Goal: Information Seeking & Learning: Learn about a topic

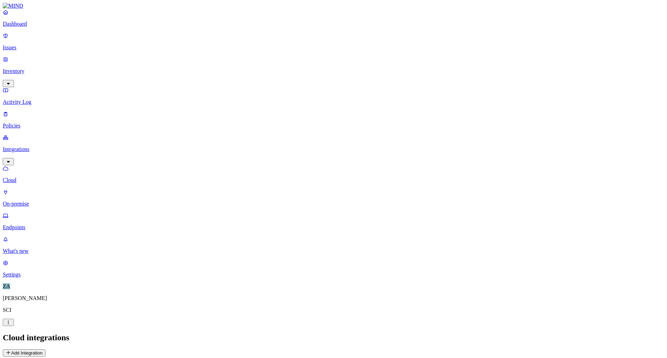
click at [37, 201] on p "On-premise" at bounding box center [333, 204] width 661 height 6
click at [32, 177] on p "Cloud" at bounding box center [333, 180] width 661 height 6
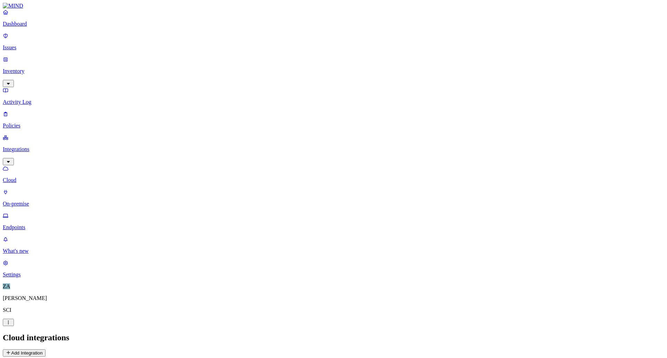
click at [27, 87] on link "Activity Log" at bounding box center [333, 96] width 661 height 18
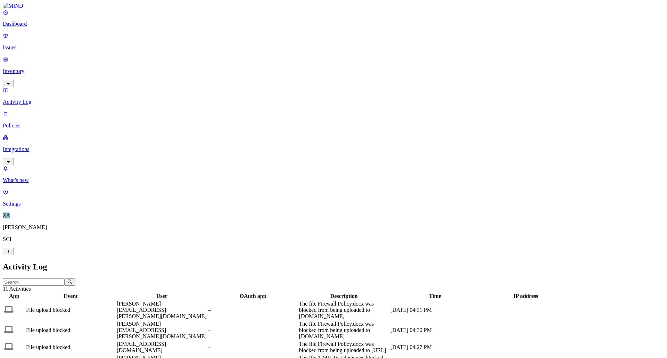
click at [24, 123] on p "Policies" at bounding box center [333, 126] width 661 height 6
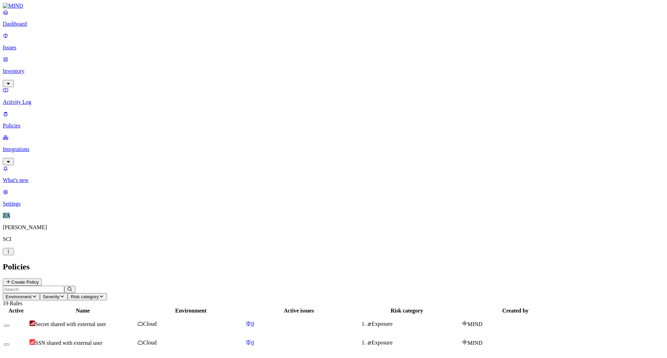
click at [17, 44] on p "Issues" at bounding box center [333, 47] width 661 height 6
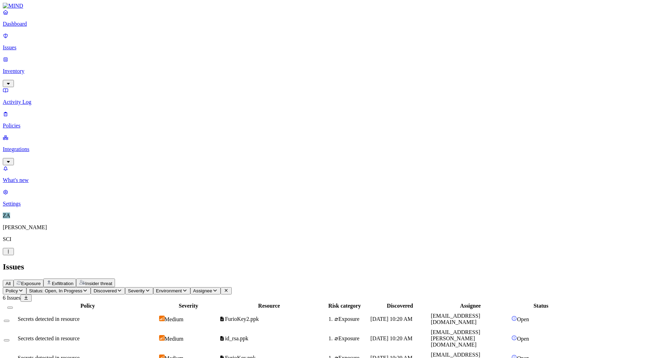
click at [50, 68] on p "Inventory" at bounding box center [333, 71] width 661 height 6
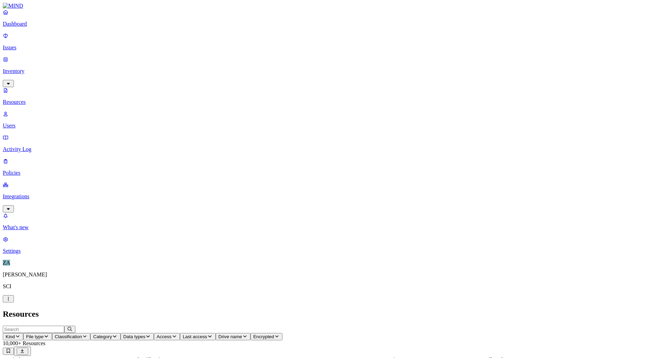
click at [21, 44] on p "Issues" at bounding box center [333, 47] width 661 height 6
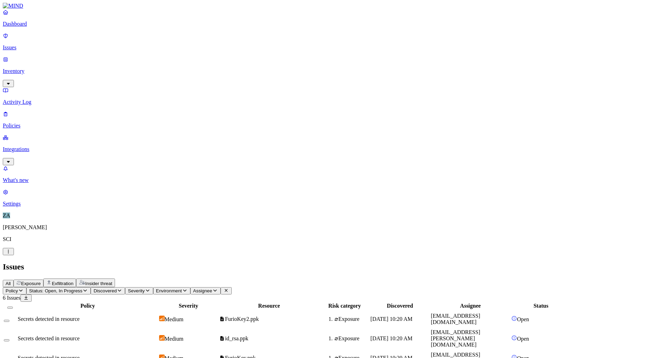
click at [24, 123] on p "Policies" at bounding box center [333, 126] width 661 height 6
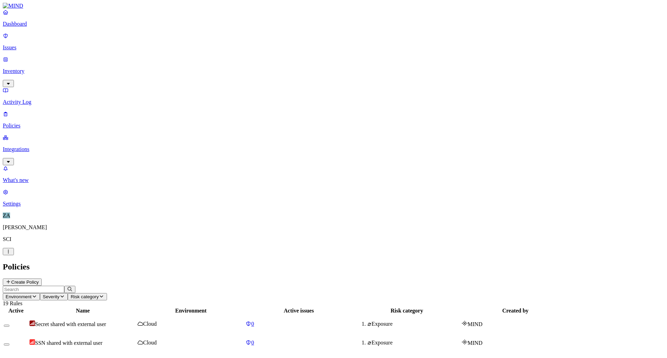
click at [280, 262] on h2 "Policies" at bounding box center [333, 266] width 661 height 9
click at [40, 146] on p "Integrations" at bounding box center [333, 149] width 661 height 6
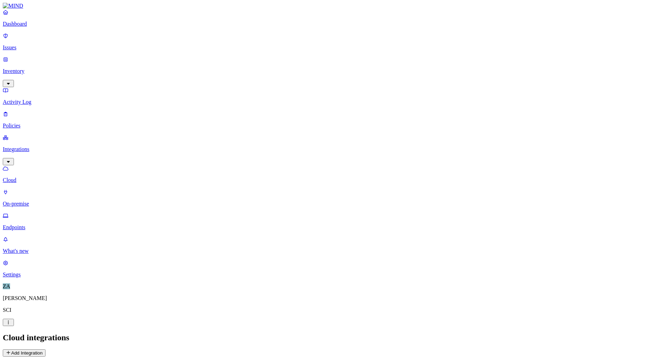
click at [33, 224] on p "Endpoints" at bounding box center [333, 227] width 661 height 6
click at [37, 201] on p "On-premise" at bounding box center [333, 204] width 661 height 6
click at [37, 224] on p "Endpoints" at bounding box center [333, 227] width 661 height 6
click at [487, 333] on header "Endpoints Deploy" at bounding box center [333, 345] width 661 height 24
click at [30, 44] on p "Issues" at bounding box center [333, 47] width 661 height 6
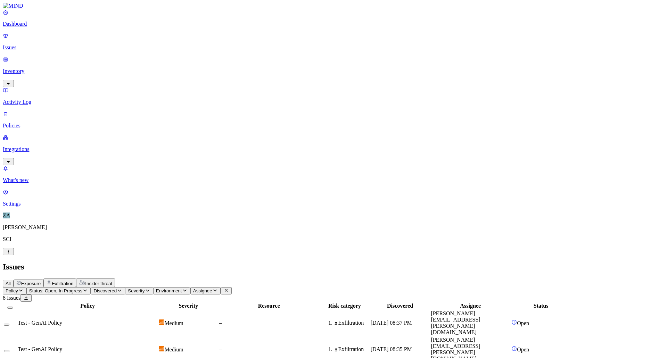
click at [62, 320] on span "Test - GenAI Policy" at bounding box center [40, 323] width 44 height 6
click at [158, 336] on td "Test - GenAI Policy" at bounding box center [87, 349] width 140 height 26
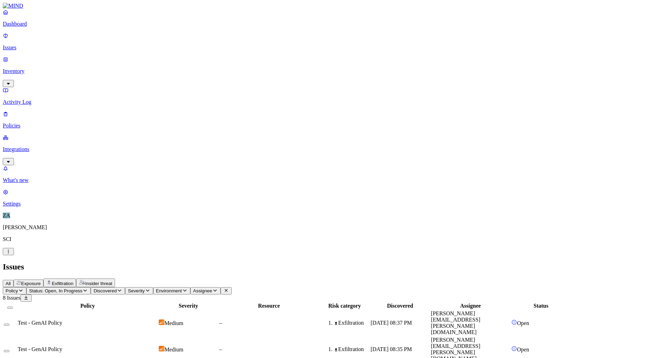
click at [541, 262] on h2 "Issues" at bounding box center [333, 266] width 661 height 9
click at [529, 320] on span "Open" at bounding box center [523, 323] width 12 height 6
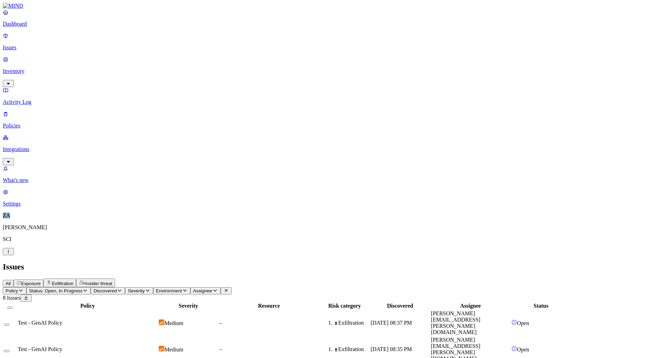
click at [157, 320] on div "Test - GenAI Policy" at bounding box center [88, 323] width 140 height 6
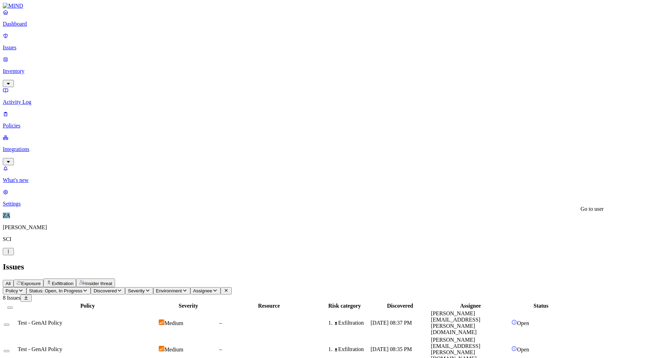
drag, startPoint x: 550, startPoint y: 153, endPoint x: 579, endPoint y: 156, distance: 28.6
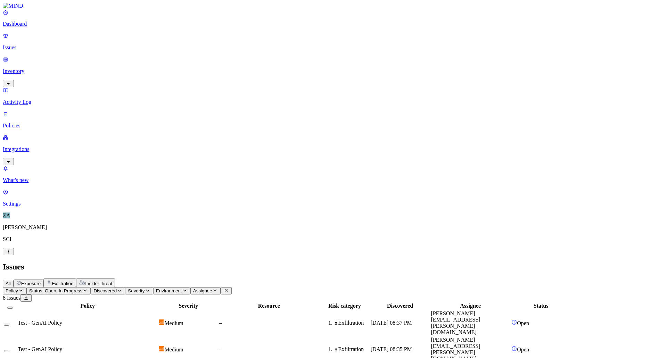
click at [157, 346] on div "Test - GenAI Policy" at bounding box center [88, 349] width 140 height 6
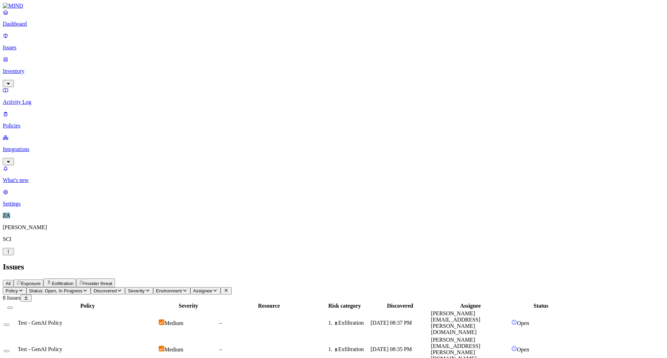
click at [218, 319] on div "Medium" at bounding box center [188, 322] width 59 height 7
click at [88, 288] on icon "button" at bounding box center [85, 290] width 6 height 5
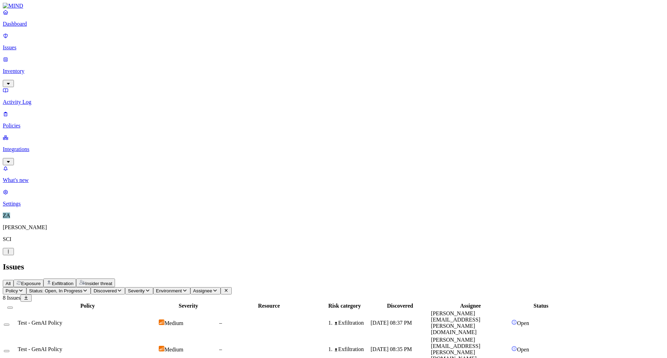
click at [25, 44] on p "Issues" at bounding box center [333, 47] width 661 height 6
click at [29, 99] on p "Activity Log" at bounding box center [333, 102] width 661 height 6
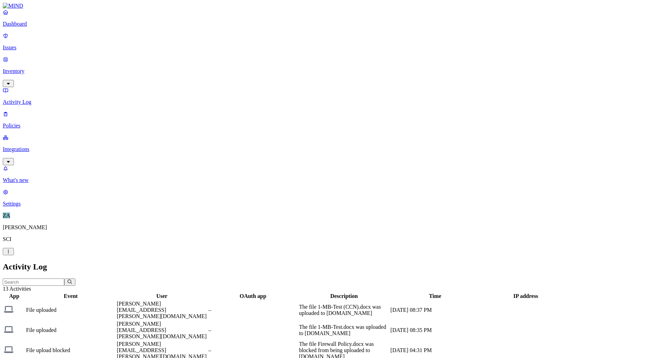
click at [26, 123] on p "Policies" at bounding box center [333, 126] width 661 height 6
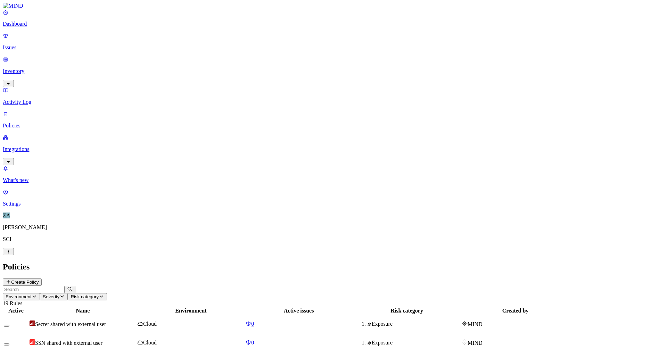
click at [21, 27] on link "Dashboard" at bounding box center [333, 18] width 661 height 18
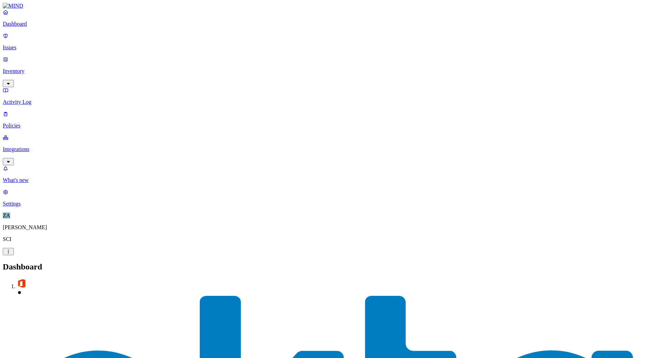
click at [22, 44] on p "Issues" at bounding box center [333, 47] width 661 height 6
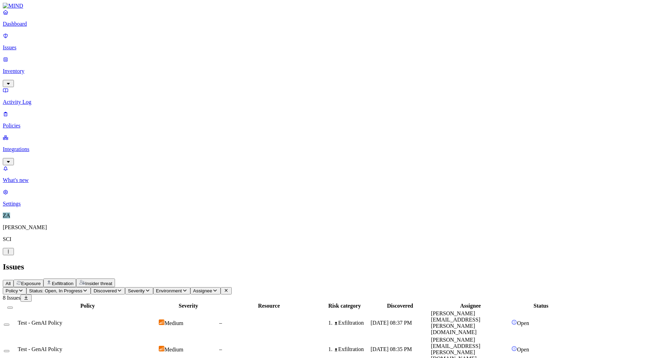
click at [23, 68] on p "Inventory" at bounding box center [333, 71] width 661 height 6
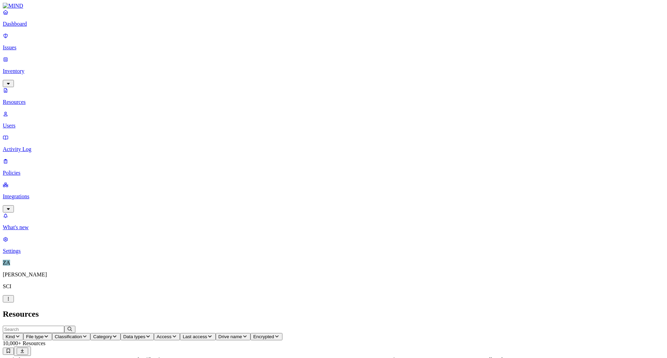
click at [22, 39] on link "Issues" at bounding box center [333, 42] width 661 height 18
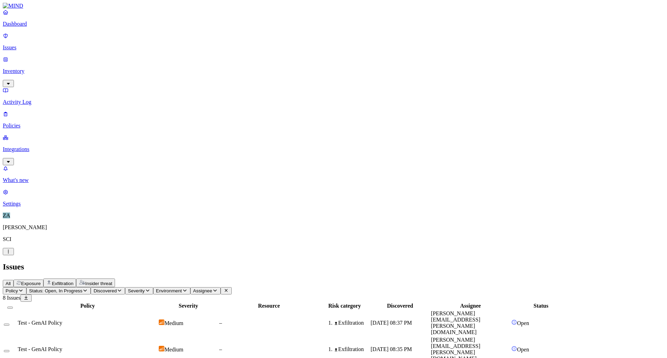
click at [28, 99] on p "Activity Log" at bounding box center [333, 102] width 661 height 6
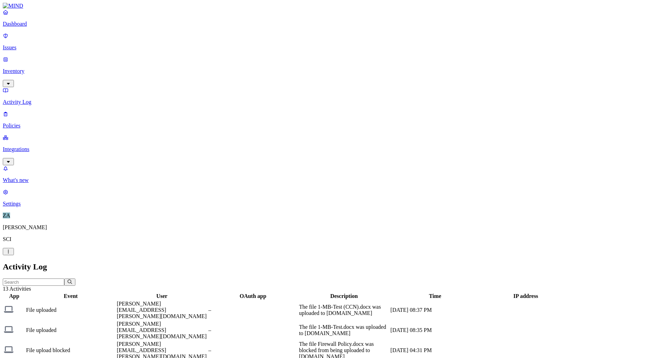
click at [23, 123] on p "Policies" at bounding box center [333, 126] width 661 height 6
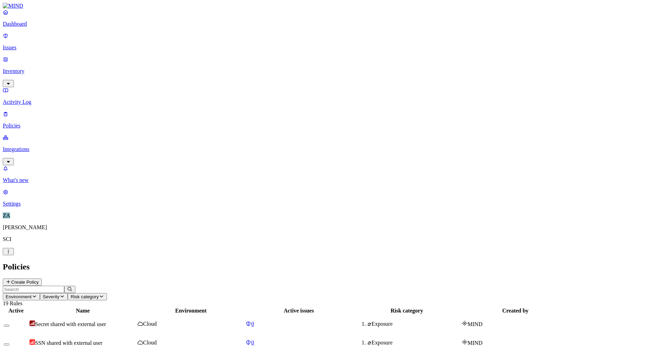
click at [30, 146] on p "Integrations" at bounding box center [333, 149] width 661 height 6
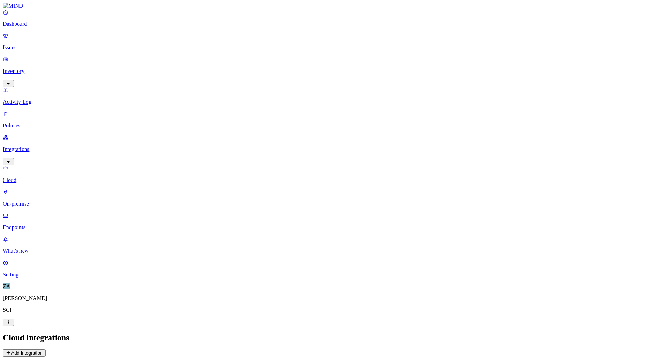
click at [26, 68] on p "Inventory" at bounding box center [333, 71] width 661 height 6
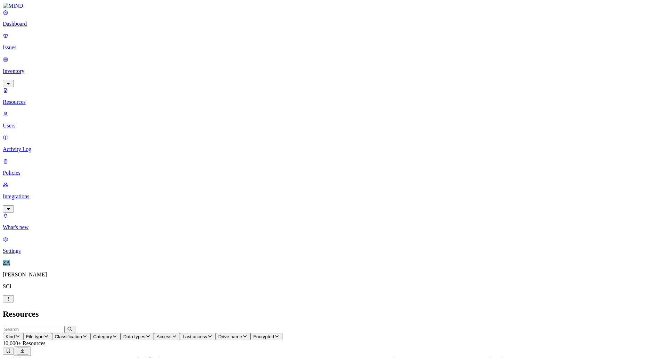
click at [26, 123] on p "Users" at bounding box center [333, 126] width 661 height 6
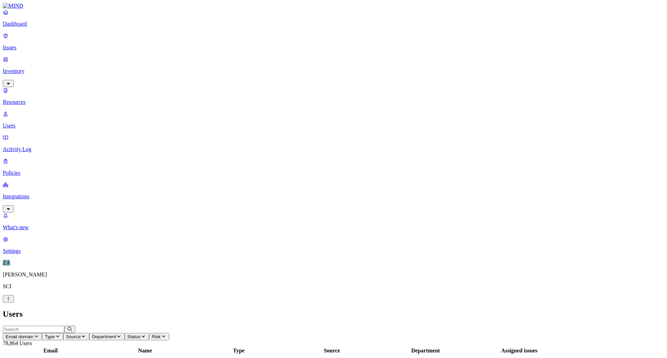
click at [64, 326] on input "text" at bounding box center [33, 329] width 61 height 7
type input "z"
type input "f"
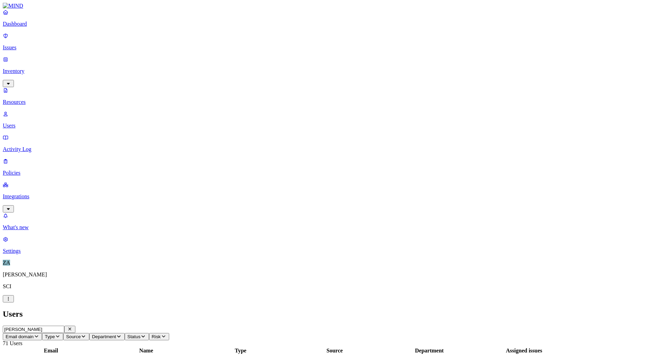
drag, startPoint x: 115, startPoint y: 21, endPoint x: 72, endPoint y: 15, distance: 43.9
type input "."
drag, startPoint x: 210, startPoint y: 52, endPoint x: 175, endPoint y: 238, distance: 189.6
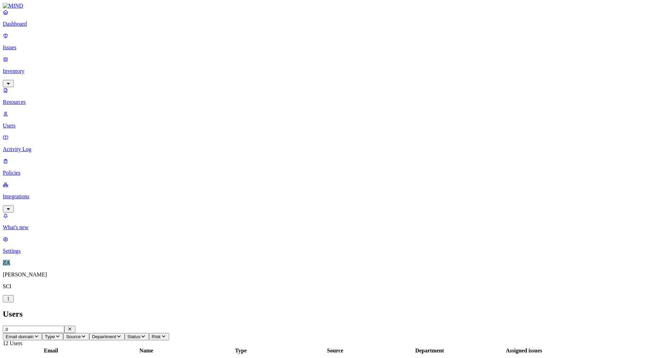
click at [385, 309] on div "Users" at bounding box center [333, 313] width 661 height 9
drag, startPoint x: 103, startPoint y: 22, endPoint x: 83, endPoint y: 22, distance: 20.8
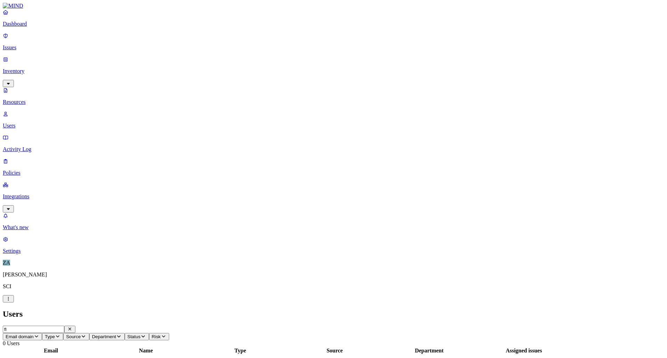
type input "f"
type input "[PERSON_NAME]"
click at [28, 170] on p "Policies" at bounding box center [333, 173] width 661 height 6
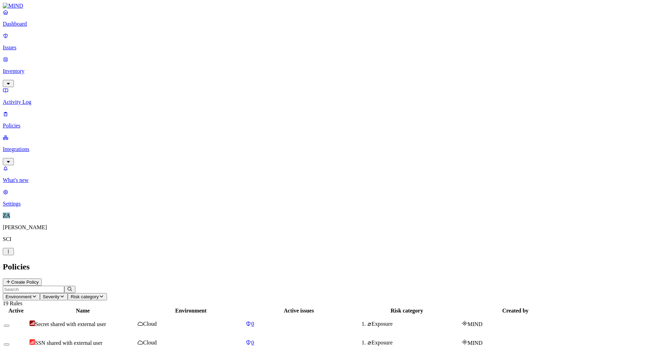
click at [51, 146] on p "Integrations" at bounding box center [333, 149] width 661 height 6
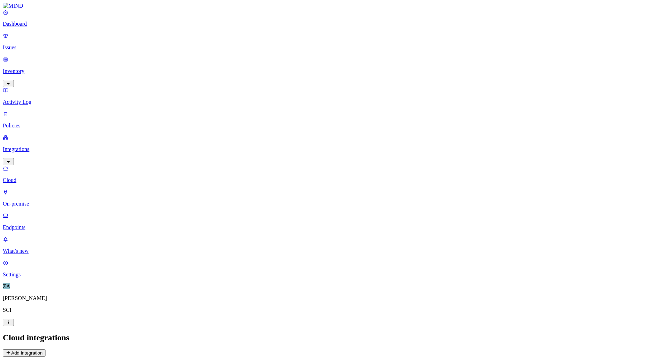
click at [31, 123] on p "Policies" at bounding box center [333, 126] width 661 height 6
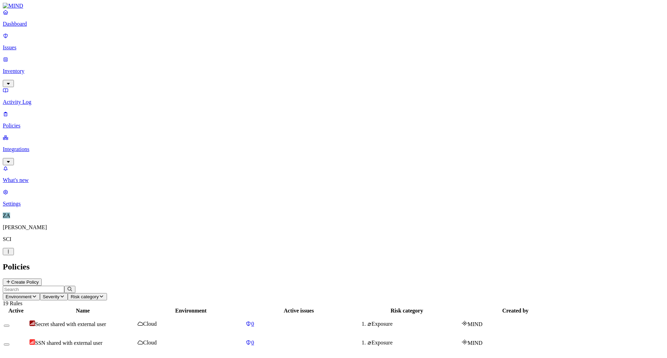
click at [34, 68] on p "Inventory" at bounding box center [333, 71] width 661 height 6
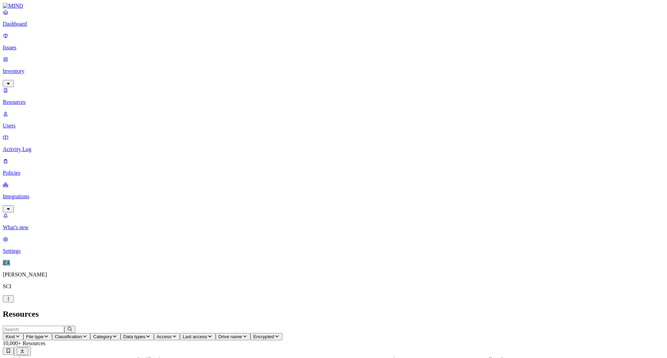
click at [31, 123] on p "Users" at bounding box center [333, 126] width 661 height 6
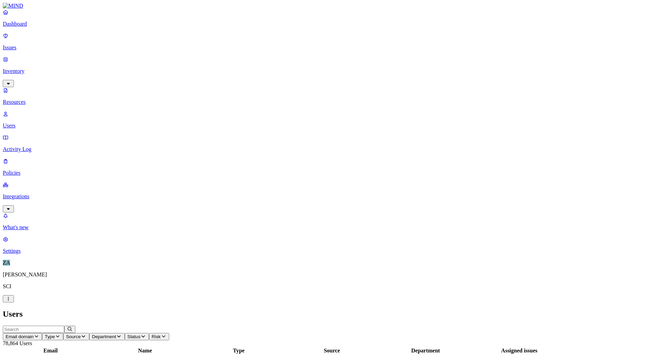
click at [161, 334] on span "Risk" at bounding box center [156, 336] width 9 height 5
click at [146, 334] on icon "button" at bounding box center [143, 336] width 6 height 5
click at [116, 334] on span "Department" at bounding box center [104, 336] width 24 height 5
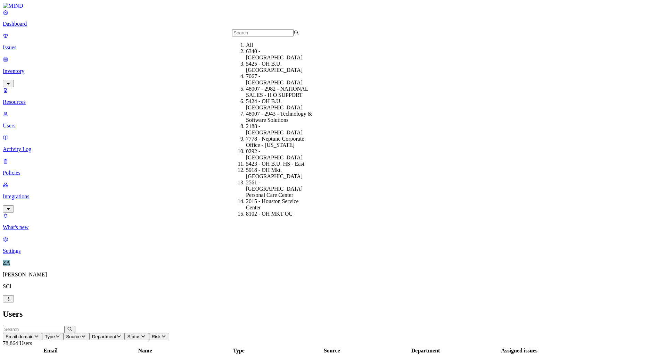
click at [81, 334] on span "Source" at bounding box center [73, 336] width 15 height 5
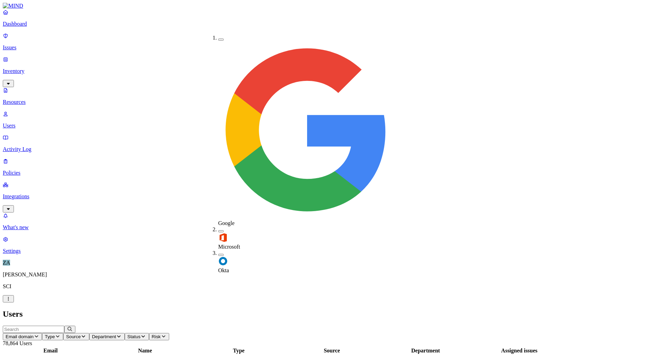
click at [55, 334] on span "Type" at bounding box center [50, 336] width 10 height 5
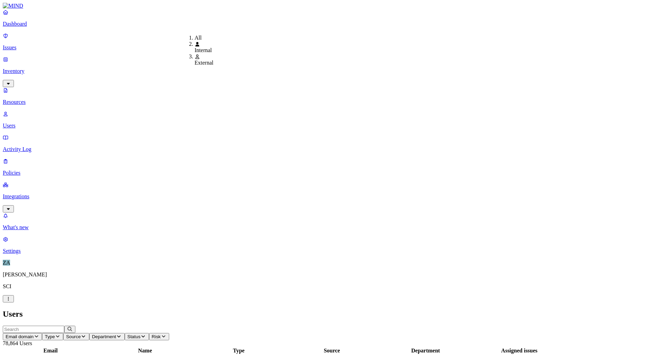
click at [34, 334] on span "Email domain" at bounding box center [20, 336] width 28 height 5
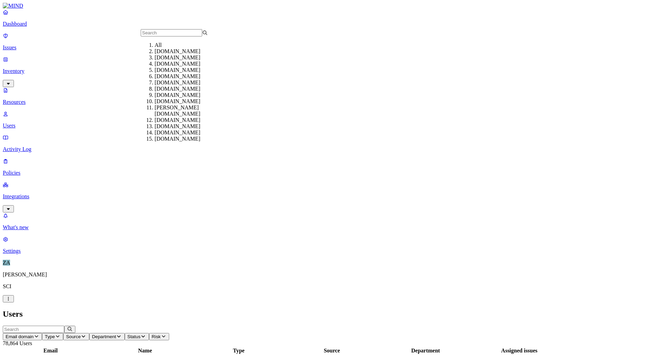
click at [34, 334] on span "Email domain" at bounding box center [20, 336] width 28 height 5
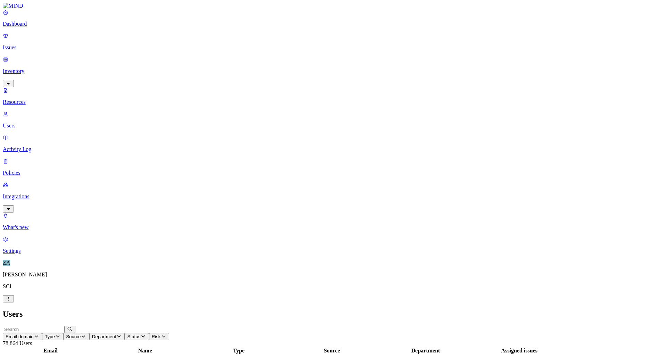
click at [64, 326] on input "text" at bounding box center [33, 329] width 61 height 7
click at [25, 27] on p "Dashboard" at bounding box center [333, 24] width 661 height 6
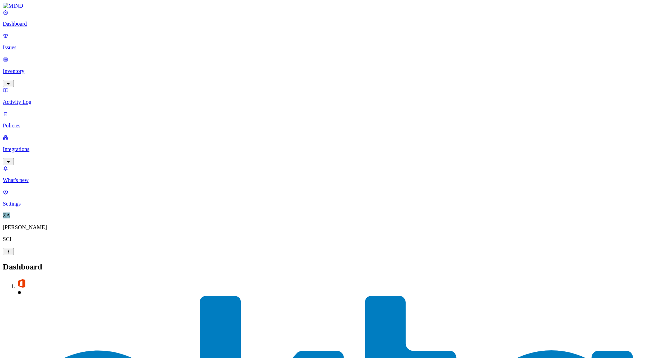
click at [23, 68] on p "Inventory" at bounding box center [333, 71] width 661 height 6
click at [23, 44] on p "Issues" at bounding box center [333, 47] width 661 height 6
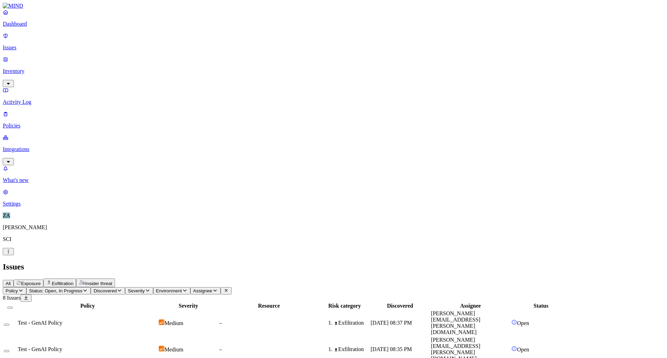
click at [9, 324] on button "Select row" at bounding box center [7, 325] width 6 height 2
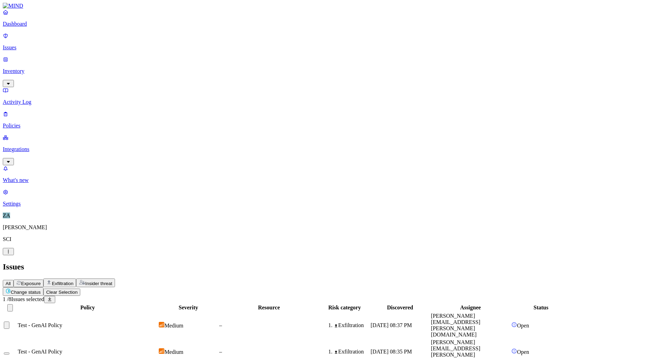
click at [9, 321] on button "Select row" at bounding box center [7, 324] width 6 height 7
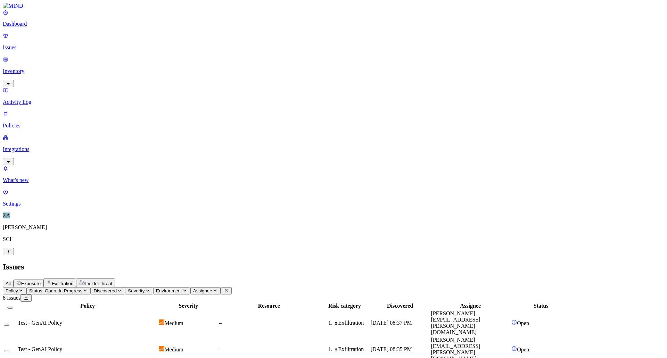
click at [9, 350] on button "Select row" at bounding box center [7, 351] width 6 height 2
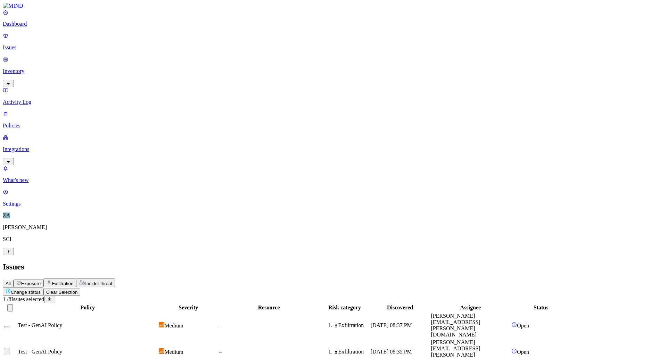
click at [110, 40] on html "Dashboard Issues Inventory Activity Log Policies Integrations What's new 1 Sett…" at bounding box center [333, 243] width 667 height 487
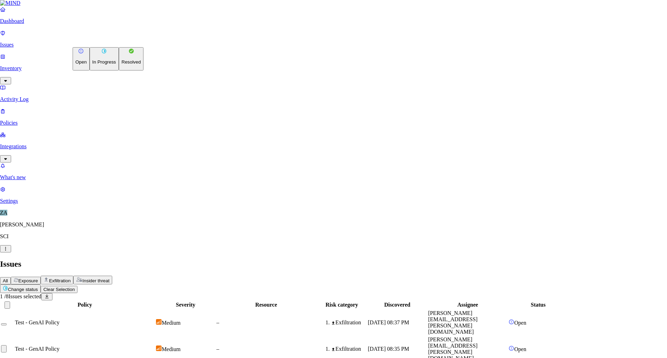
click at [122, 65] on p "Resolved" at bounding box center [131, 61] width 19 height 5
select select "Issue Remediated"
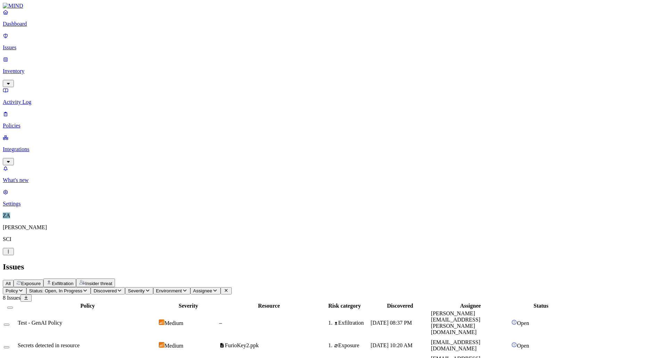
click at [9, 324] on button "Select row" at bounding box center [7, 325] width 6 height 2
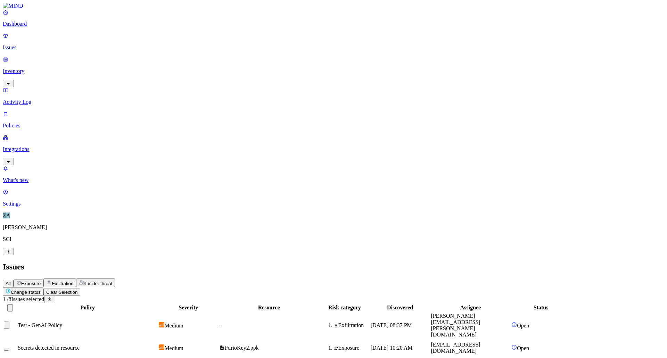
click at [106, 40] on html "Dashboard Issues Inventory Activity Log Policies Integrations What's new 1 Sett…" at bounding box center [333, 243] width 667 height 486
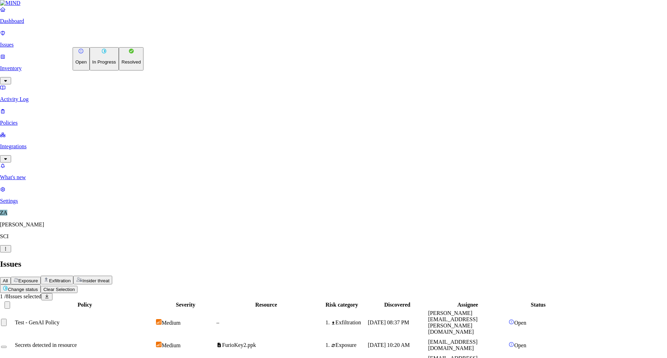
click at [119, 70] on button "Resolved" at bounding box center [131, 58] width 25 height 23
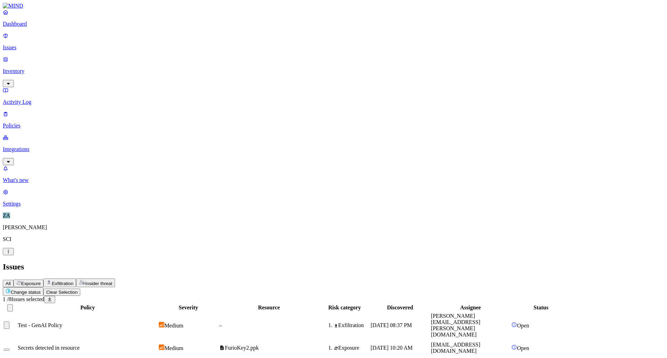
click at [92, 70] on html "Dashboard Issues Inventory Activity Log Policies Integrations What's new 1 Sett…" at bounding box center [333, 230] width 667 height 461
click at [109, 71] on html "Dashboard Issues Inventory Activity Log Policies Integrations What's new 1 Sett…" at bounding box center [333, 230] width 667 height 461
click at [93, 69] on html "Dashboard Issues Inventory Activity Log Policies Integrations What's new 1 Sett…" at bounding box center [333, 230] width 667 height 461
click at [102, 66] on html "Dashboard Issues Inventory Activity Log Policies Integrations What's new 1 Sett…" at bounding box center [333, 230] width 667 height 461
click at [491, 257] on html "Dashboard Issues Inventory Activity Log Policies Integrations What's new 1 Sett…" at bounding box center [333, 230] width 667 height 461
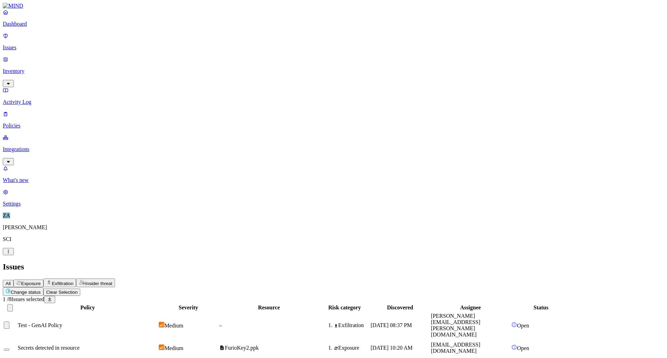
click at [93, 69] on html "Dashboard Issues Inventory Activity Log Policies Integrations What's new 1 Sett…" at bounding box center [333, 230] width 667 height 461
click at [27, 75] on html "Dashboard Issues Inventory Activity Log Policies Integrations What's new 1 Sett…" at bounding box center [333, 230] width 667 height 461
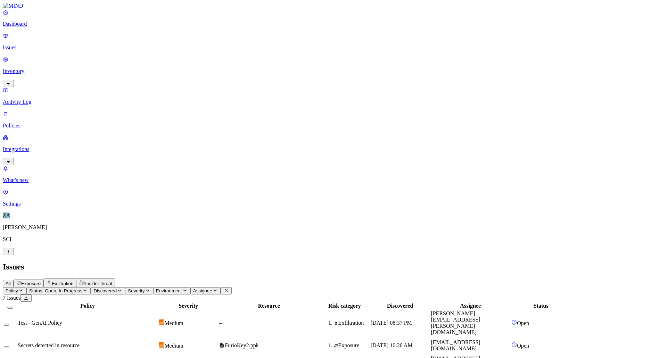
click at [26, 146] on p "Integrations" at bounding box center [333, 149] width 661 height 6
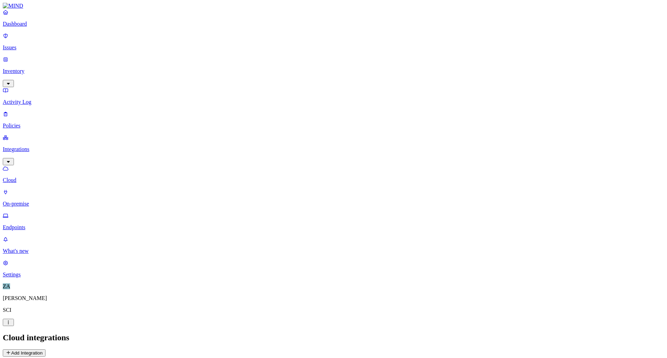
click at [20, 44] on p "Issues" at bounding box center [333, 47] width 661 height 6
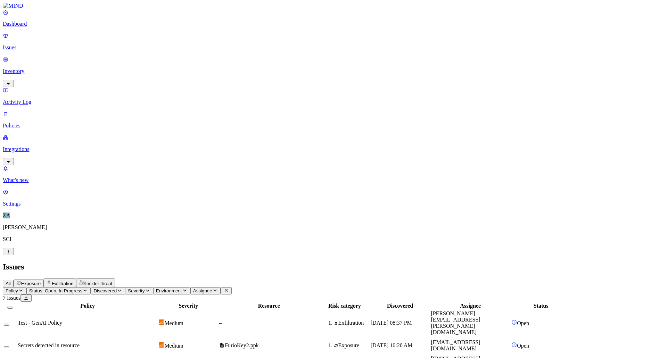
click at [112, 281] on span "Insider threat" at bounding box center [98, 283] width 27 height 5
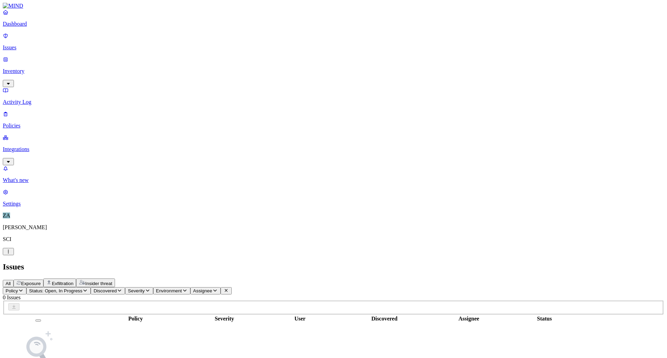
click at [19, 146] on p "Integrations" at bounding box center [333, 149] width 661 height 6
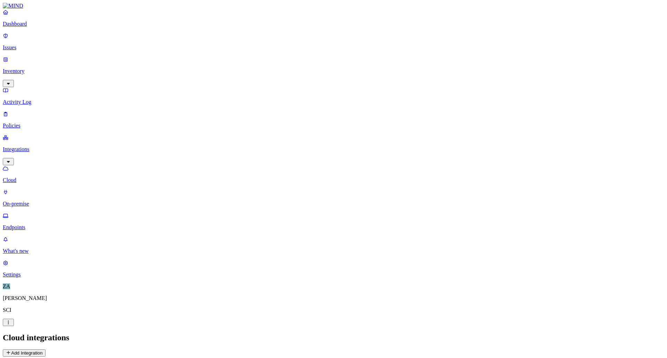
click at [25, 177] on p "Cloud" at bounding box center [333, 180] width 661 height 6
click at [45, 349] on button "Add Integration" at bounding box center [24, 352] width 43 height 7
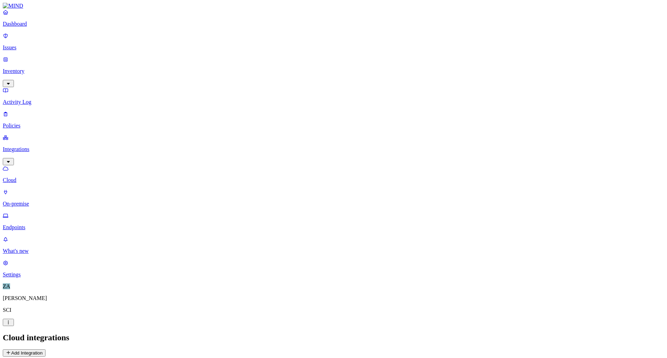
click at [27, 201] on p "On-premise" at bounding box center [333, 204] width 661 height 6
click at [25, 45] on p "Issues" at bounding box center [333, 47] width 661 height 6
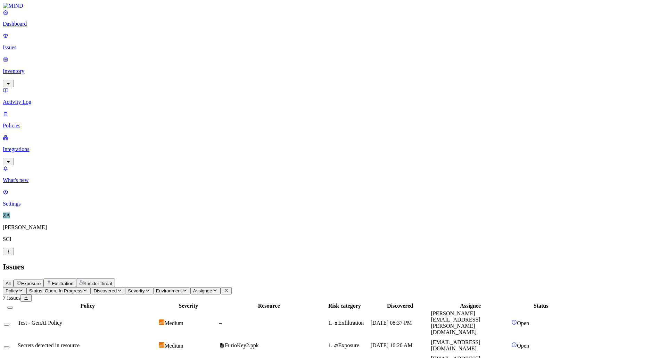
click at [27, 44] on p "Issues" at bounding box center [333, 47] width 661 height 6
click at [62, 320] on span "Test - GenAI Policy" at bounding box center [40, 323] width 44 height 6
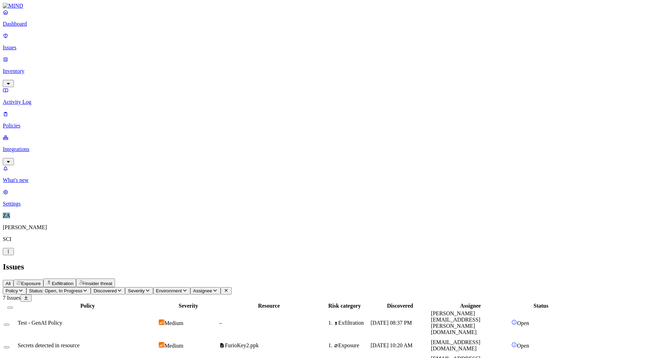
click at [27, 68] on p "Inventory" at bounding box center [333, 71] width 661 height 6
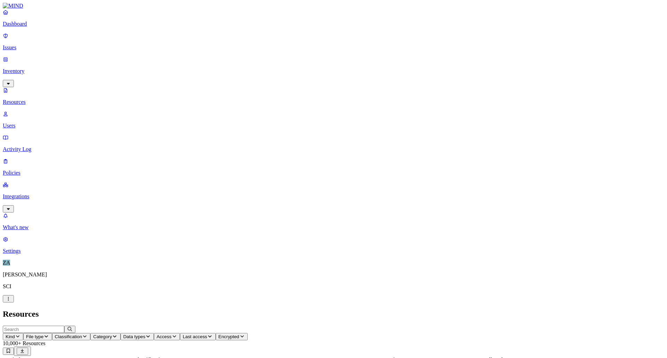
click at [64, 326] on input "text" at bounding box center [33, 329] width 61 height 7
type input "test"
click at [82, 334] on span "Classification" at bounding box center [68, 336] width 27 height 5
click at [208, 39] on button "button" at bounding box center [211, 40] width 6 height 2
click at [208, 59] on button "button" at bounding box center [211, 60] width 6 height 2
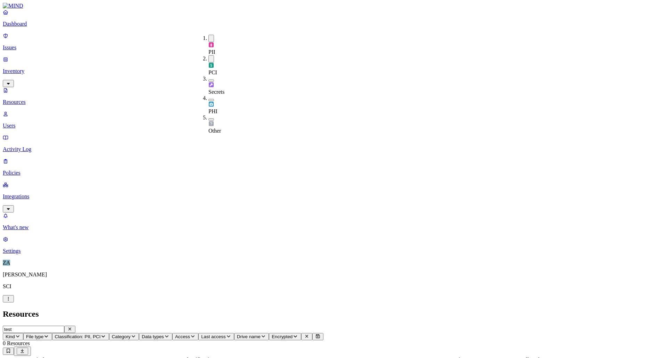
click at [73, 327] on icon "button" at bounding box center [70, 329] width 6 height 5
click at [106, 334] on icon "button" at bounding box center [103, 336] width 6 height 5
click at [208, 36] on button "button" at bounding box center [211, 38] width 6 height 7
click at [208, 54] on button "button" at bounding box center [211, 57] width 6 height 7
click at [137, 309] on h2 "Resources" at bounding box center [333, 313] width 661 height 9
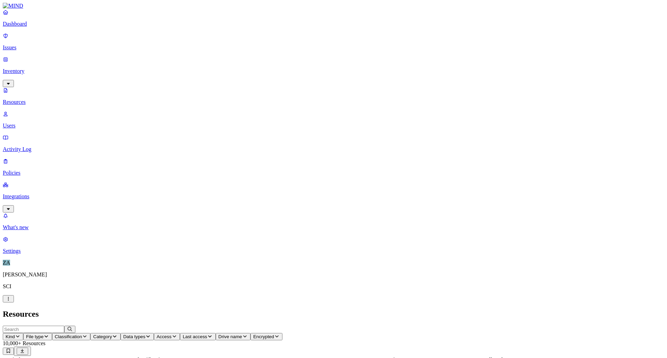
click at [207, 334] on span "Last access" at bounding box center [195, 336] width 24 height 5
click at [172, 334] on span "Access" at bounding box center [164, 336] width 15 height 5
click at [145, 334] on span "Data types" at bounding box center [134, 336] width 22 height 5
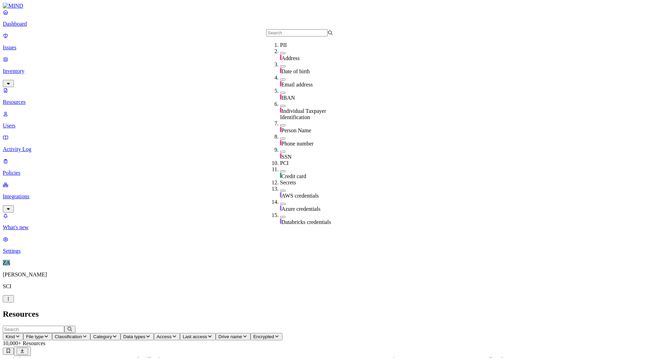
click at [206, 309] on h2 "Resources" at bounding box center [333, 313] width 661 height 9
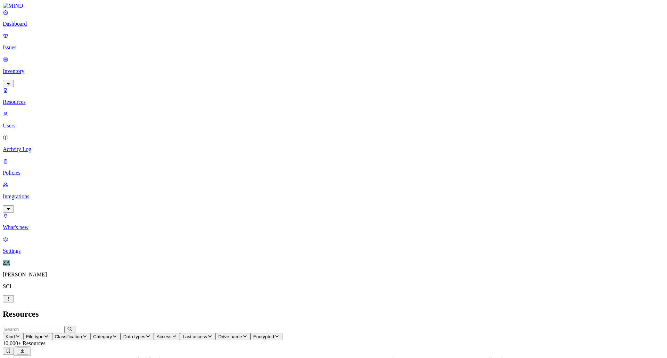
click at [25, 146] on p "Activity Log" at bounding box center [333, 149] width 661 height 6
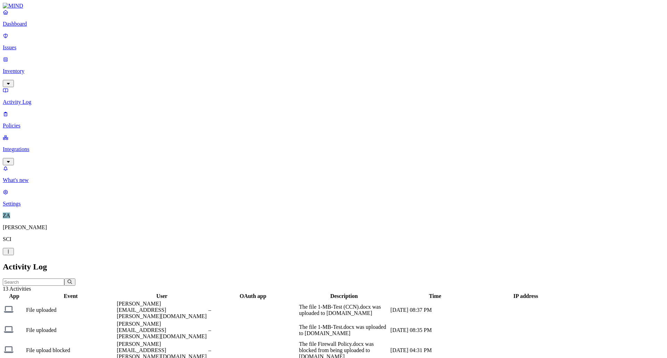
click at [30, 123] on p "Policies" at bounding box center [333, 126] width 661 height 6
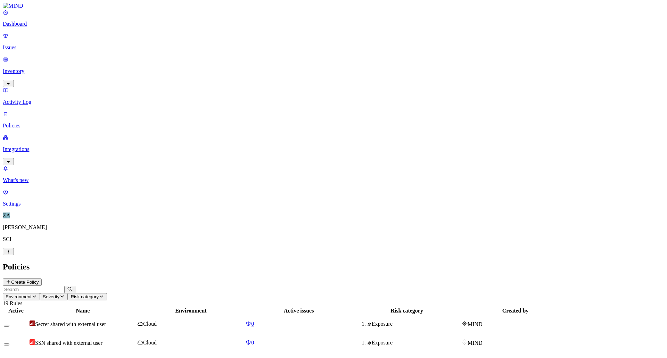
click at [28, 39] on link "Issues" at bounding box center [333, 42] width 661 height 18
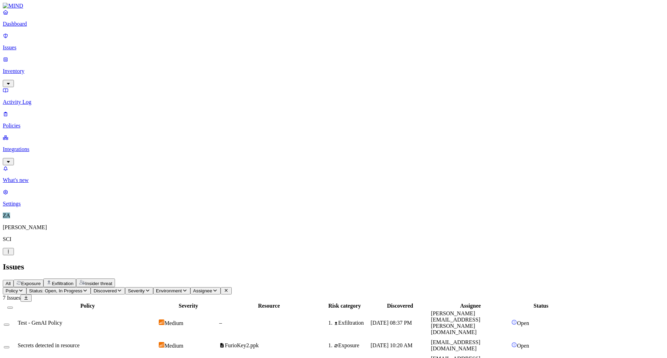
click at [82, 288] on span "Status: Open, In Progress" at bounding box center [55, 290] width 53 height 5
click at [126, 104] on button "button" at bounding box center [129, 105] width 6 height 2
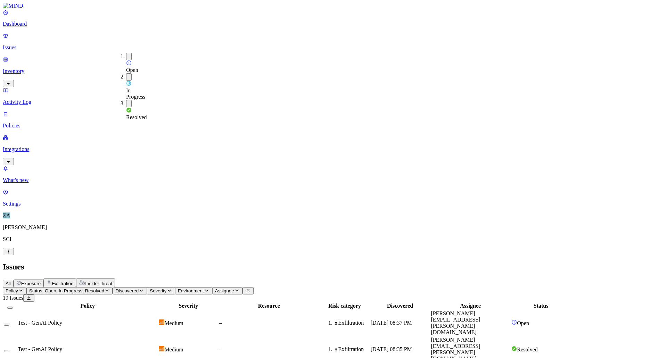
click at [305, 262] on div "Issues" at bounding box center [333, 266] width 661 height 9
click at [104, 288] on span "Status: Open, In Progress, Resolved" at bounding box center [66, 290] width 75 height 5
click at [166, 288] on span "Severity" at bounding box center [158, 290] width 17 height 5
click at [204, 288] on span "Environment" at bounding box center [191, 290] width 26 height 5
click at [234, 288] on span "Assignee" at bounding box center [224, 290] width 19 height 5
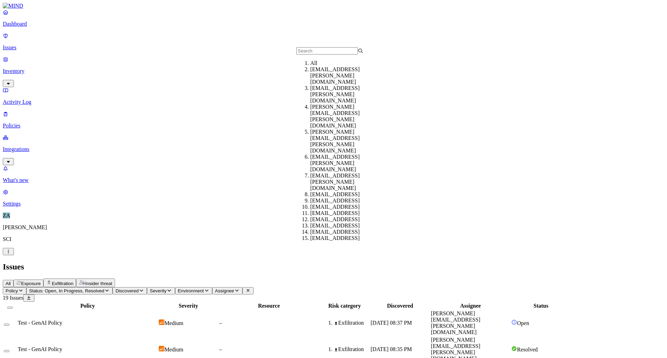
click at [237, 262] on h2 "Issues" at bounding box center [333, 266] width 661 height 9
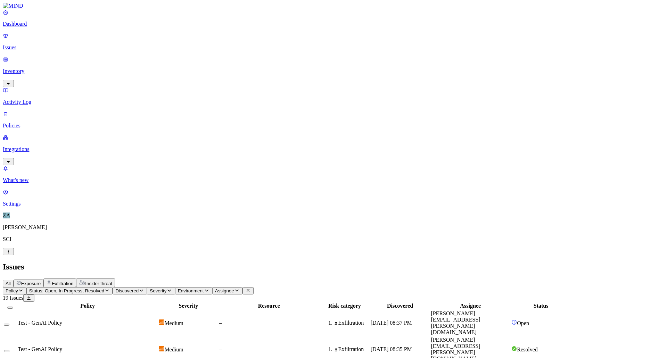
click at [9, 324] on button "Select row" at bounding box center [7, 325] width 6 height 2
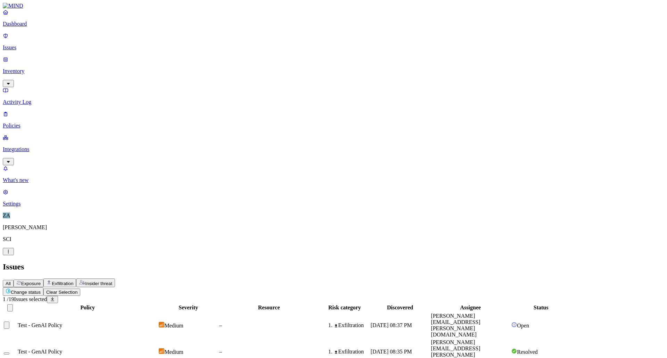
click at [108, 43] on html "Dashboard Issues Inventory Activity Log Policies Integrations What's new 1 Sett…" at bounding box center [333, 358] width 667 height 717
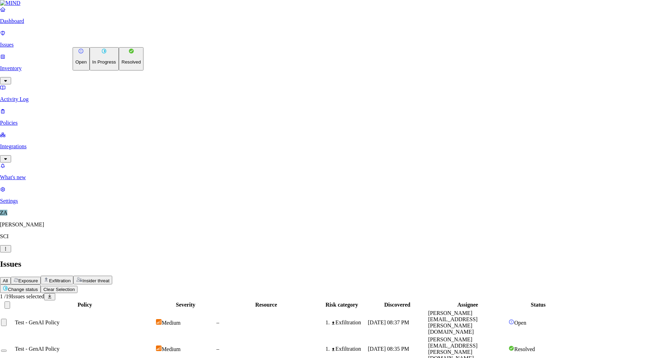
click at [122, 65] on p "Resolved" at bounding box center [131, 61] width 19 height 5
select select "Custom Reason"
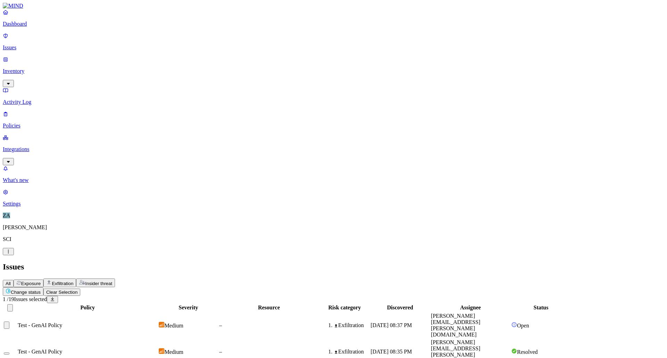
click at [9, 321] on button "Select row" at bounding box center [7, 324] width 6 height 7
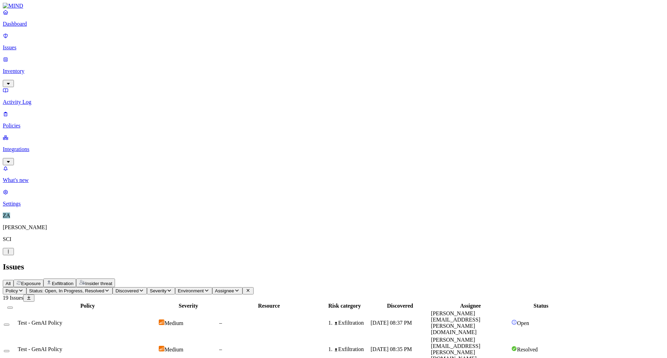
click at [27, 44] on p "Issues" at bounding box center [333, 47] width 661 height 6
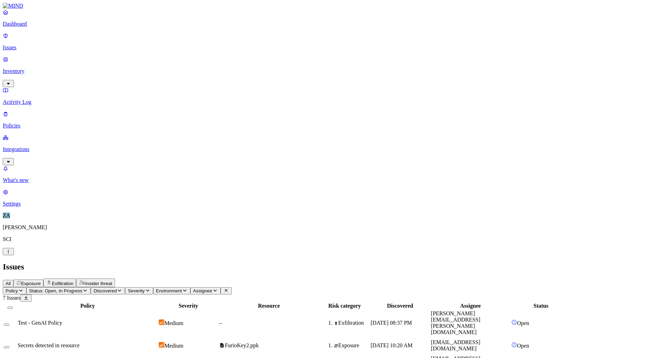
click at [31, 27] on p "Dashboard" at bounding box center [333, 24] width 661 height 6
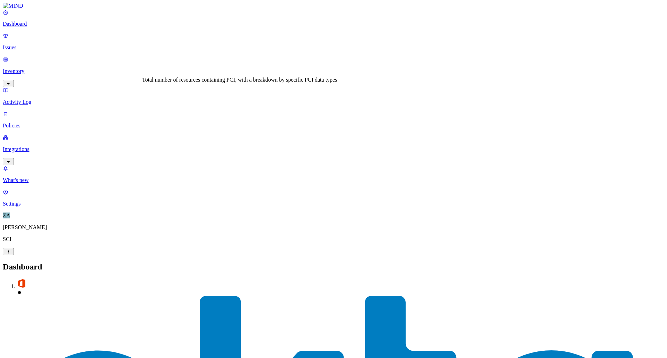
click at [39, 146] on p "Integrations" at bounding box center [333, 149] width 661 height 6
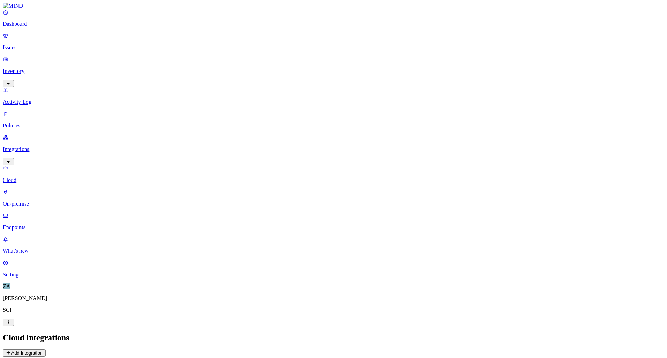
click at [36, 201] on p "On-premise" at bounding box center [333, 204] width 661 height 6
click at [35, 224] on p "Endpoints" at bounding box center [333, 227] width 661 height 6
click at [31, 44] on p "Issues" at bounding box center [333, 47] width 661 height 6
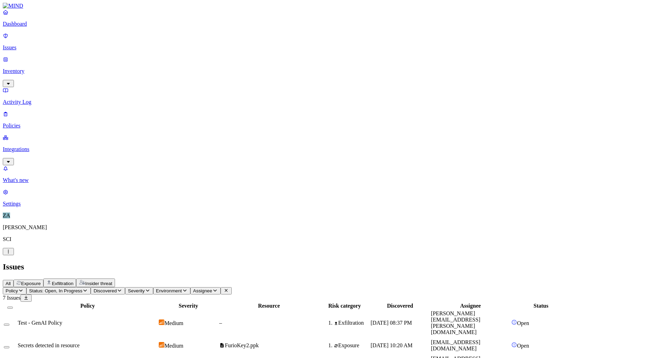
click at [33, 27] on p "Dashboard" at bounding box center [333, 24] width 661 height 6
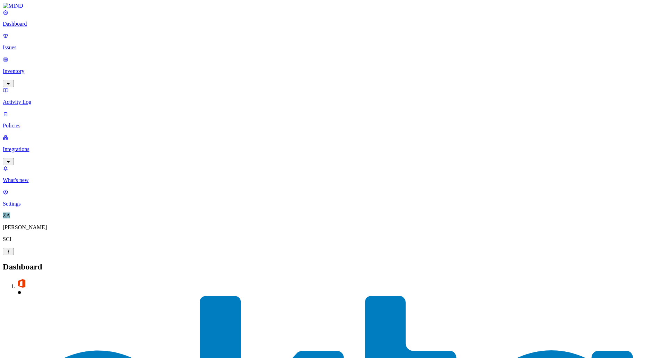
click at [36, 45] on p "Issues" at bounding box center [333, 47] width 661 height 6
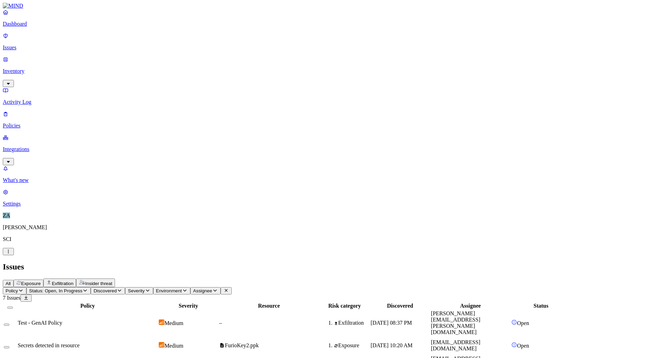
click at [35, 68] on p "Inventory" at bounding box center [333, 71] width 661 height 6
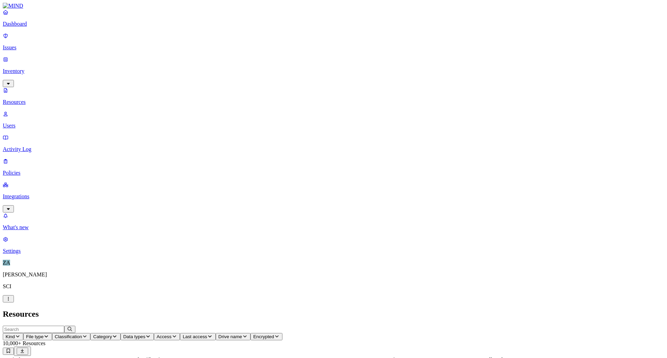
click at [35, 146] on p "Activity Log" at bounding box center [333, 149] width 661 height 6
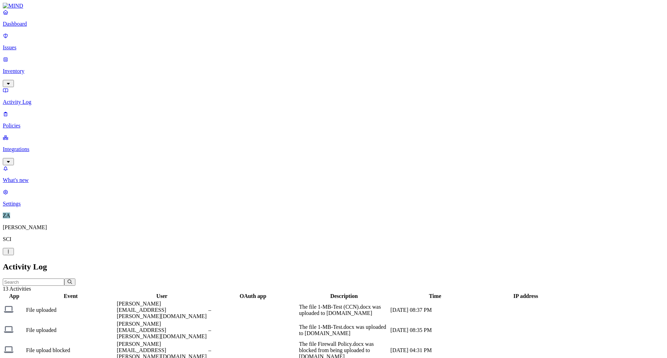
click at [23, 207] on p "Settings" at bounding box center [333, 204] width 661 height 6
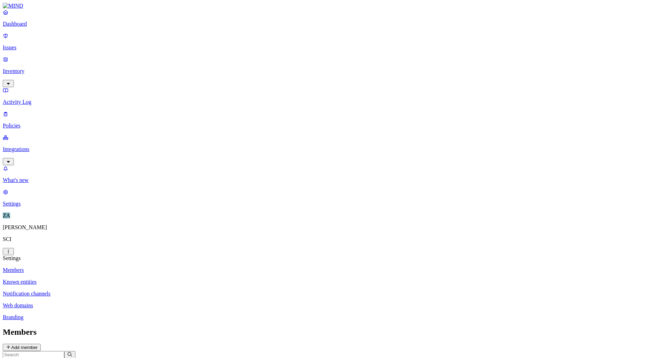
click at [101, 279] on link "Known entities" at bounding box center [333, 282] width 661 height 6
click at [103, 291] on p "Notification channels" at bounding box center [333, 294] width 661 height 6
click at [101, 302] on p "Web domains" at bounding box center [333, 305] width 661 height 6
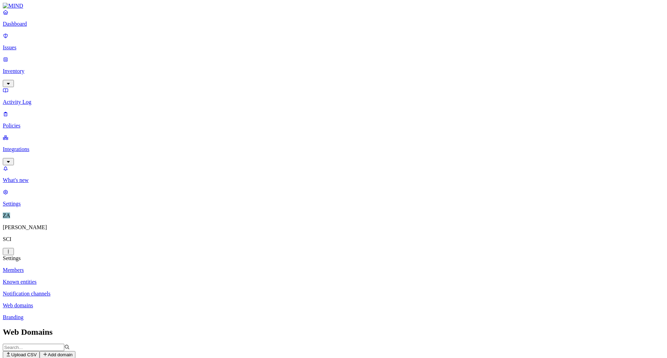
click at [107, 314] on p "Branding" at bounding box center [333, 317] width 661 height 6
click at [94, 267] on p "Members" at bounding box center [333, 270] width 661 height 6
click at [27, 99] on p "Activity Log" at bounding box center [333, 102] width 661 height 6
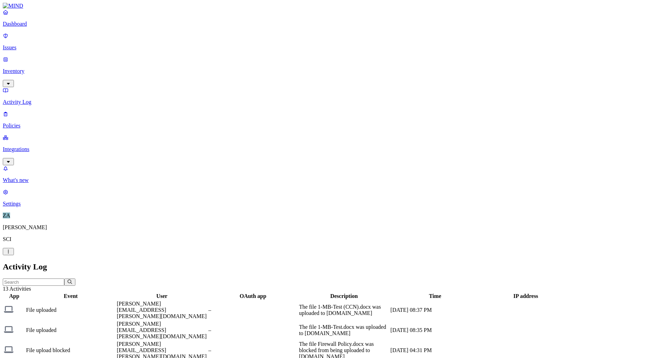
click at [31, 68] on p "Inventory" at bounding box center [333, 71] width 661 height 6
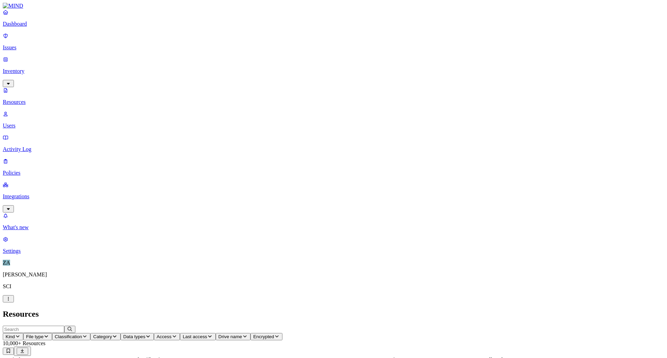
click at [28, 44] on p "Issues" at bounding box center [333, 47] width 661 height 6
